Goal: Check status: Check status

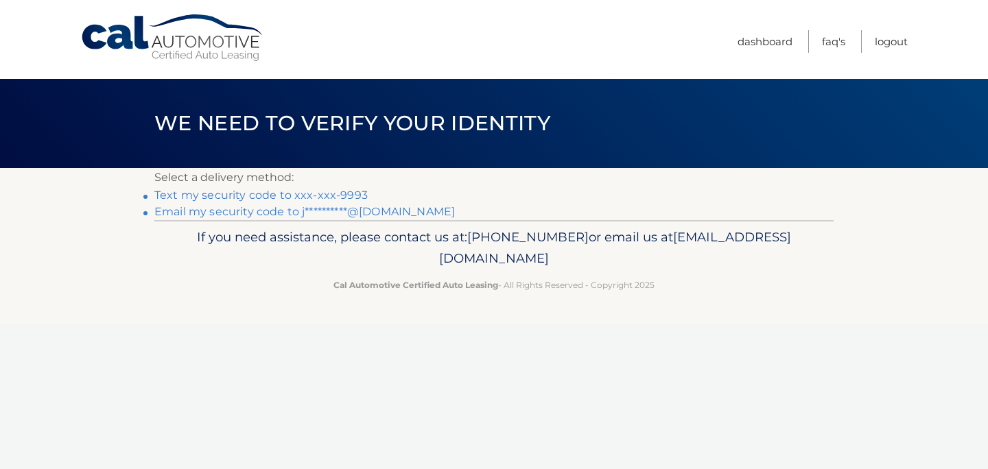
click at [514, 236] on p "If you need assistance, please contact us at: 609-807-3200 or email us at Custo…" at bounding box center [494, 248] width 662 height 44
click at [286, 203] on li "Text my security code to xxx-xxx-9993" at bounding box center [493, 195] width 679 height 16
click at [285, 199] on link "Text my security code to xxx-xxx-9993" at bounding box center [260, 195] width 213 height 13
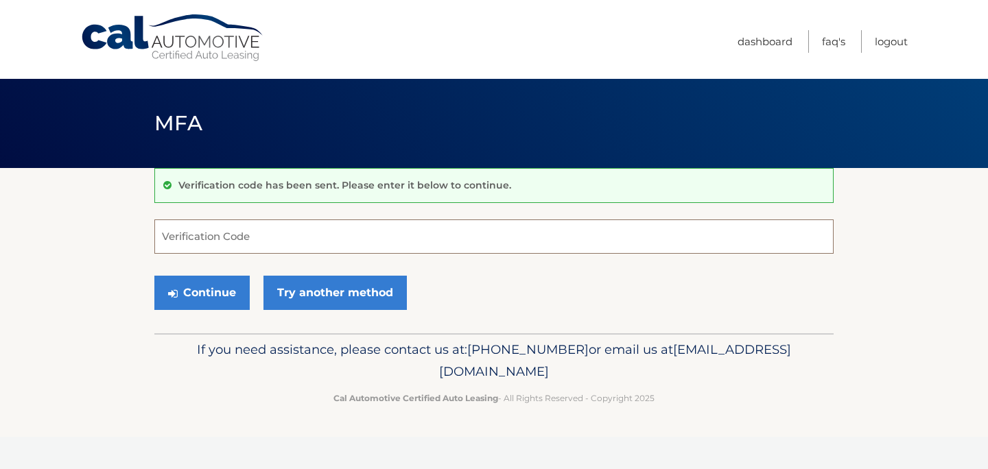
click at [246, 237] on input "Verification Code" at bounding box center [493, 237] width 679 height 34
click at [277, 239] on input "Verification Code" at bounding box center [493, 237] width 679 height 34
paste input "706604"
type input "706604"
click at [231, 296] on button "Continue" at bounding box center [201, 293] width 95 height 34
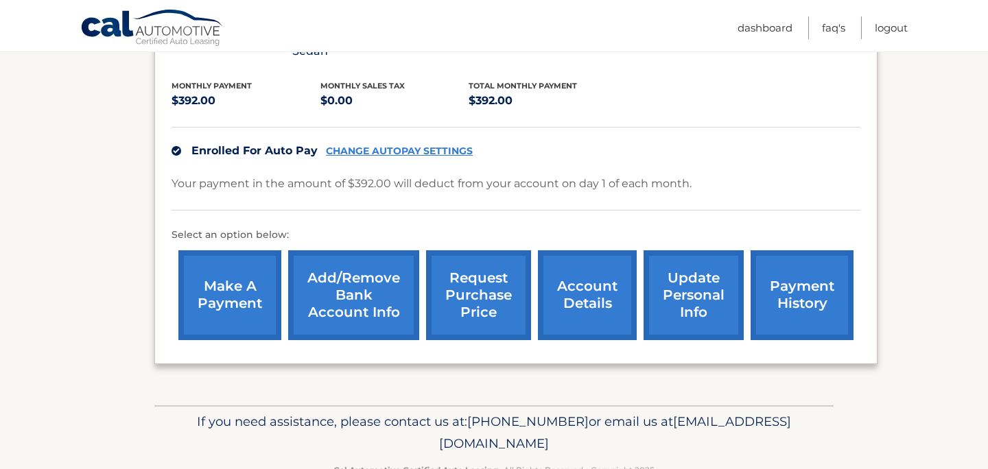
scroll to position [294, 0]
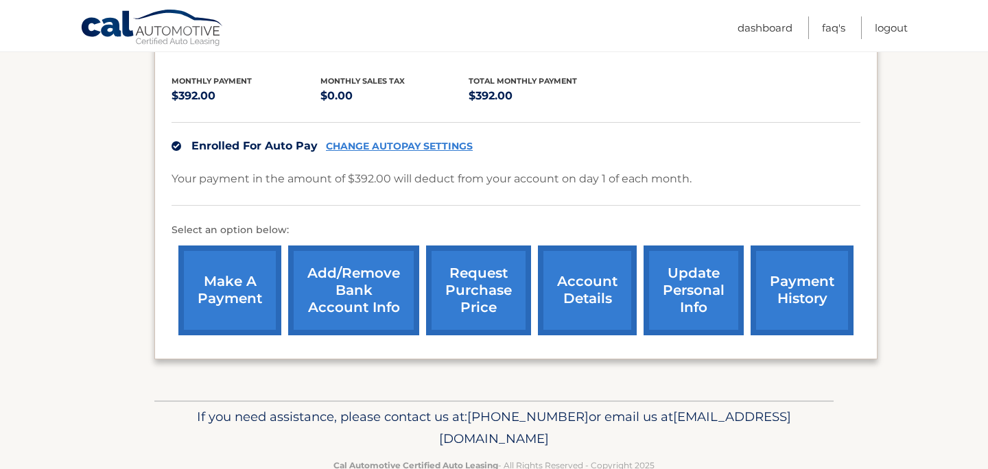
click at [775, 309] on link "payment history" at bounding box center [802, 291] width 103 height 90
